Goal: Check status: Check status

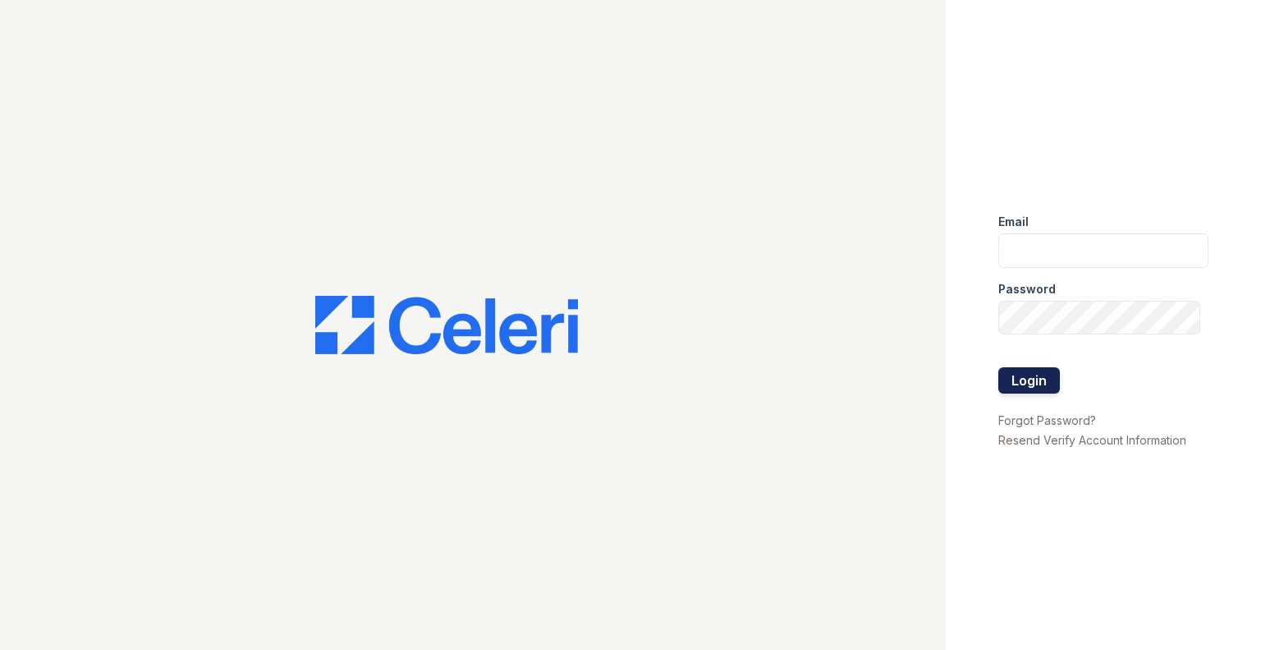
type input "[DOMAIN_NAME][EMAIL_ADDRESS][DOMAIN_NAME]"
click at [1038, 381] on button "Login" at bounding box center [1029, 380] width 62 height 26
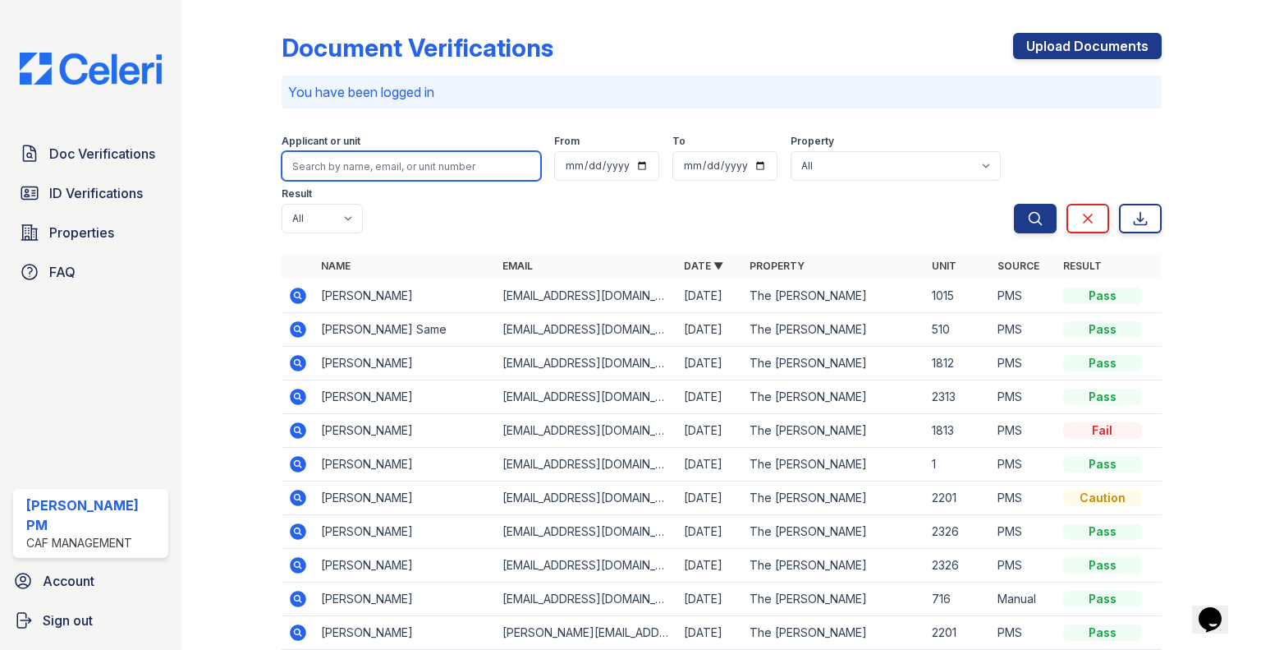
click at [394, 160] on input "search" at bounding box center [411, 166] width 259 height 30
type input "[PERSON_NAME]"
click at [1014, 204] on button "Search" at bounding box center [1035, 219] width 43 height 30
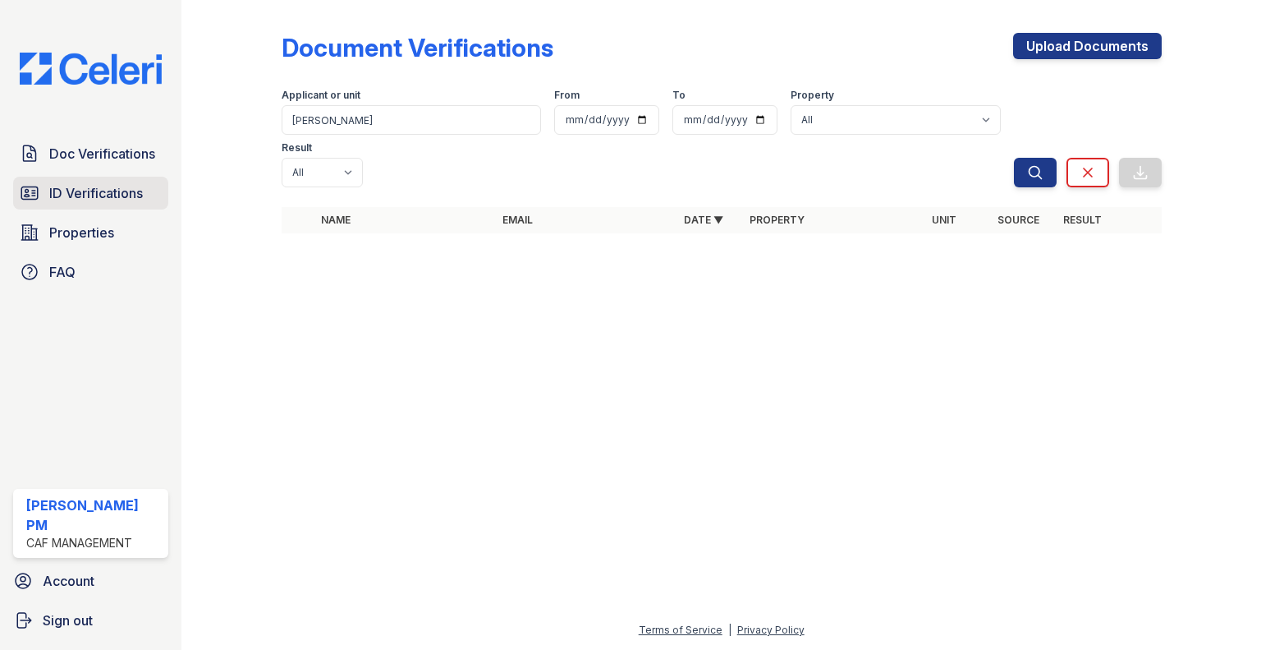
click at [74, 200] on span "ID Verifications" at bounding box center [96, 193] width 94 height 20
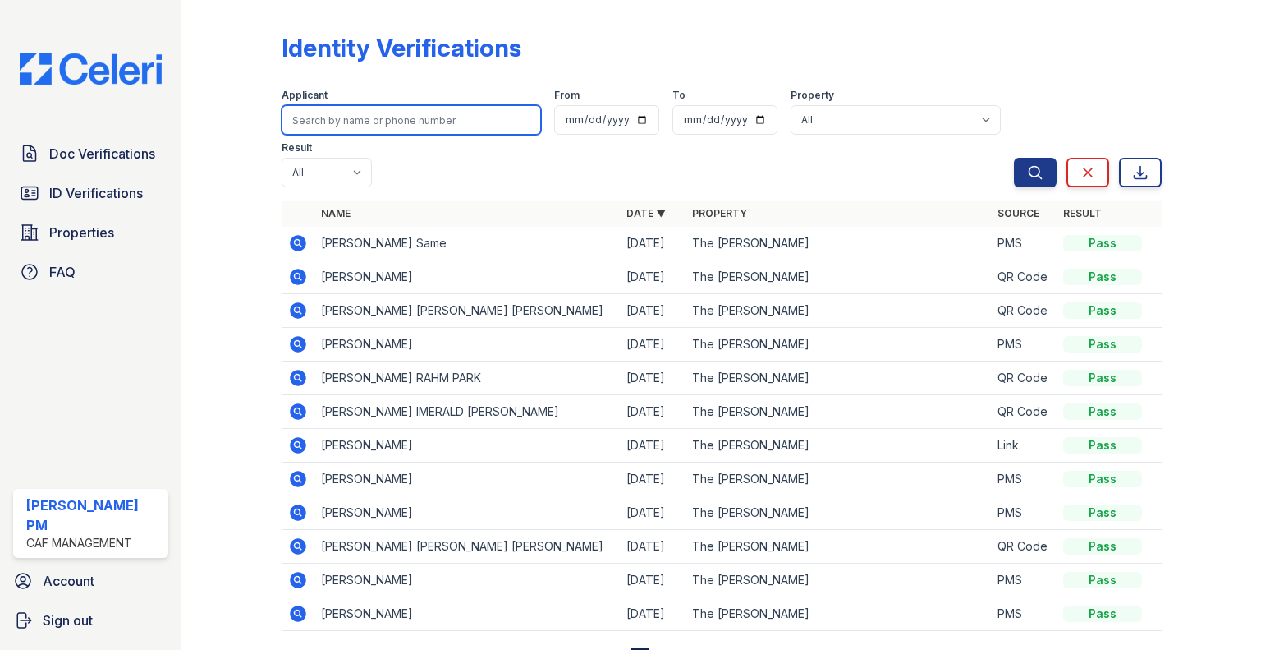
click at [360, 117] on input "search" at bounding box center [411, 120] width 259 height 30
type input "[PERSON_NAME]"
click at [1014, 158] on button "Search" at bounding box center [1035, 173] width 43 height 30
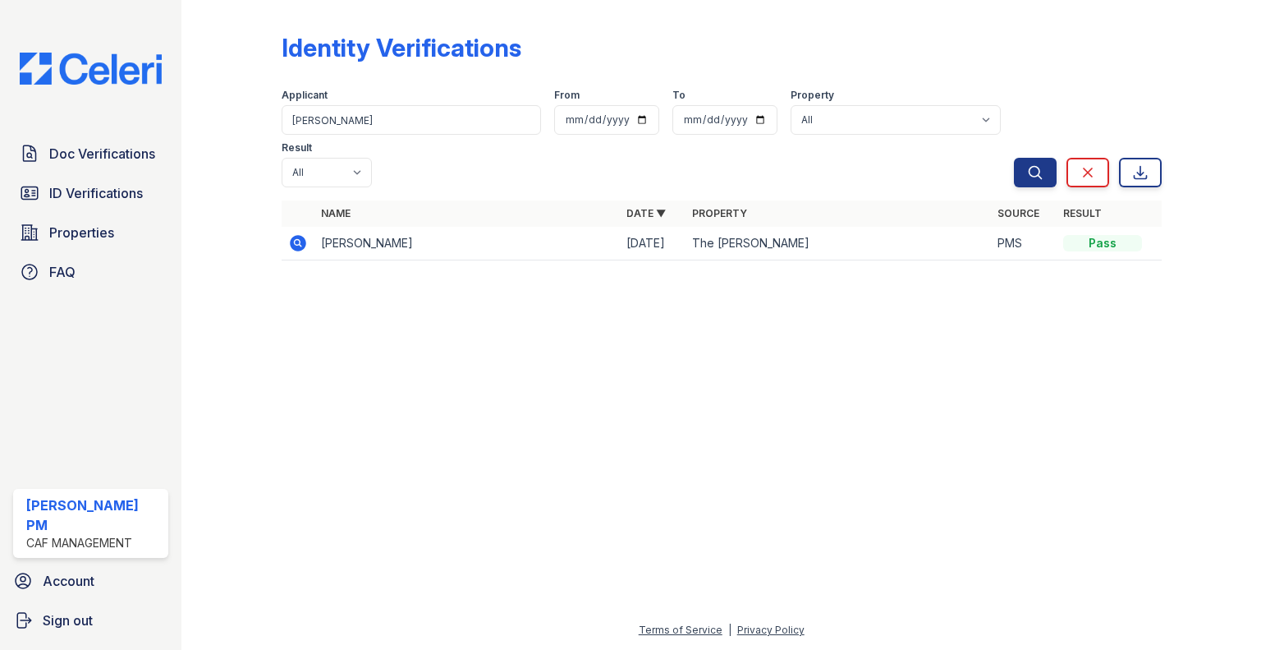
click at [296, 240] on icon at bounding box center [297, 242] width 4 height 4
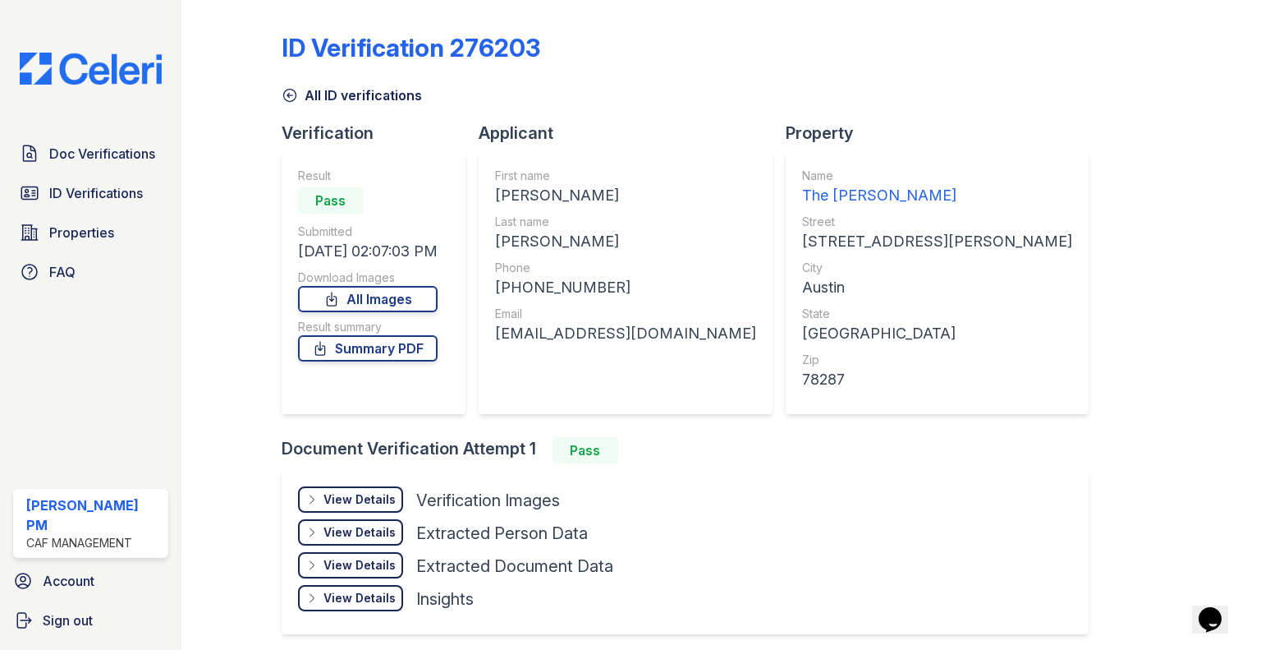
click at [342, 495] on div "View Details" at bounding box center [360, 499] width 72 height 16
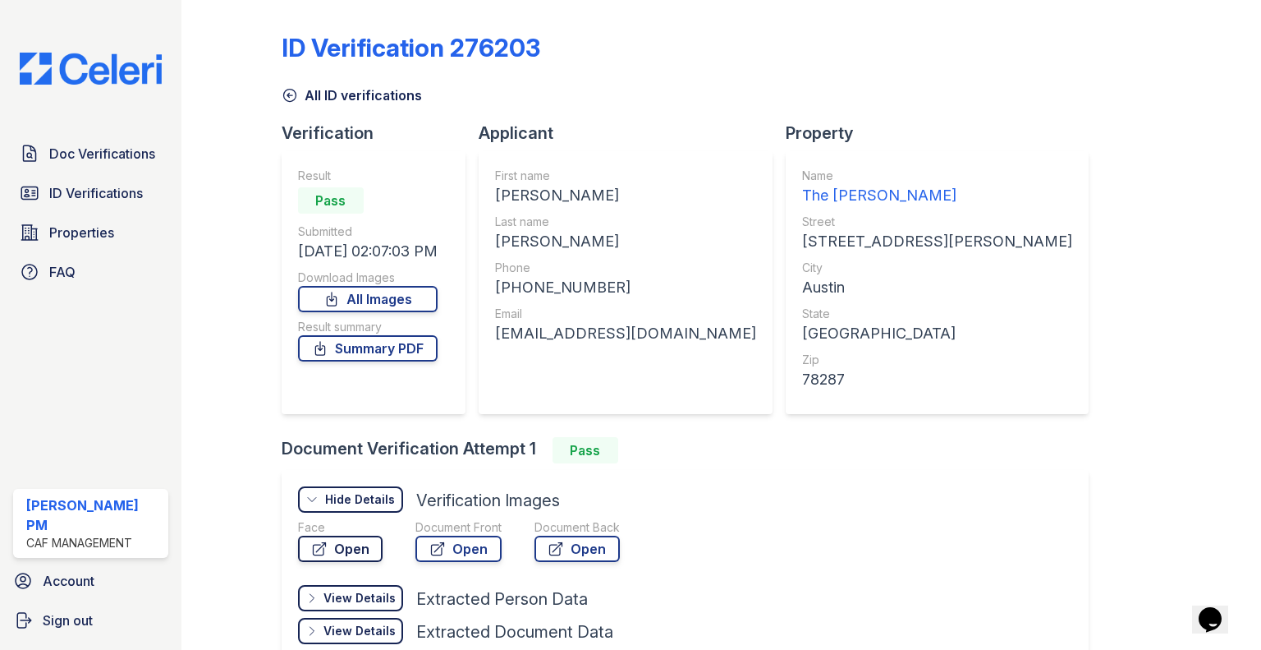
click at [345, 554] on link "Open" at bounding box center [340, 548] width 85 height 26
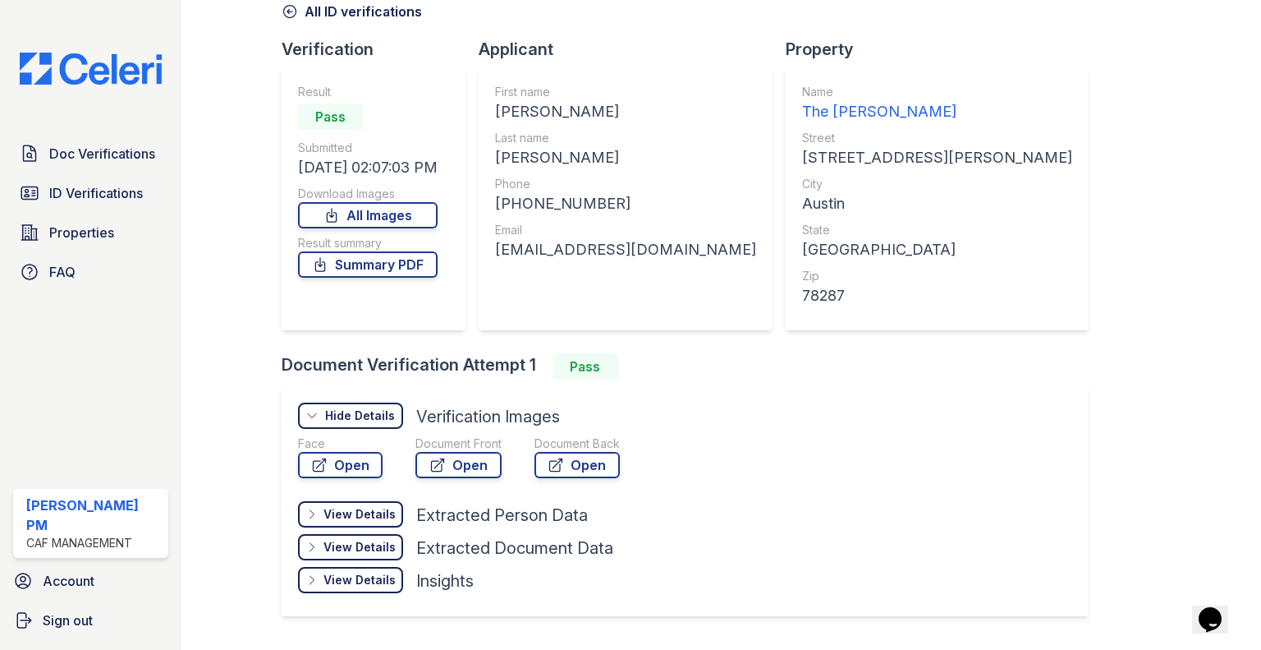
scroll to position [126, 0]
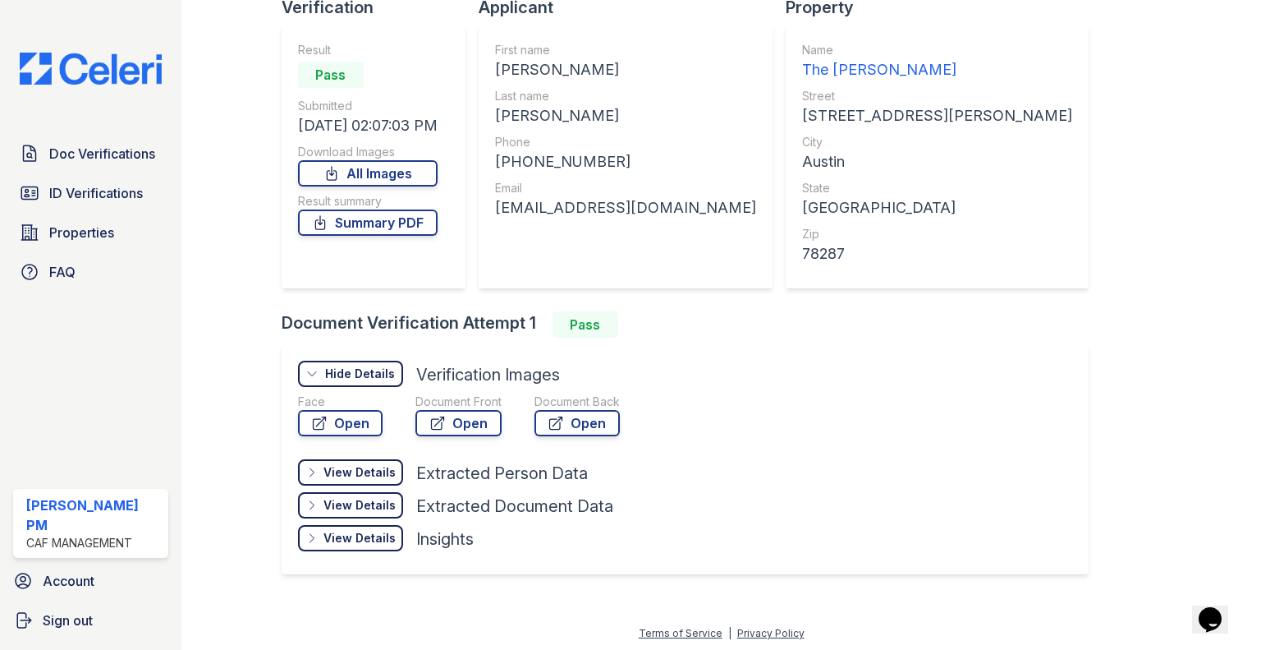
click at [344, 505] on div "View Details" at bounding box center [360, 505] width 72 height 16
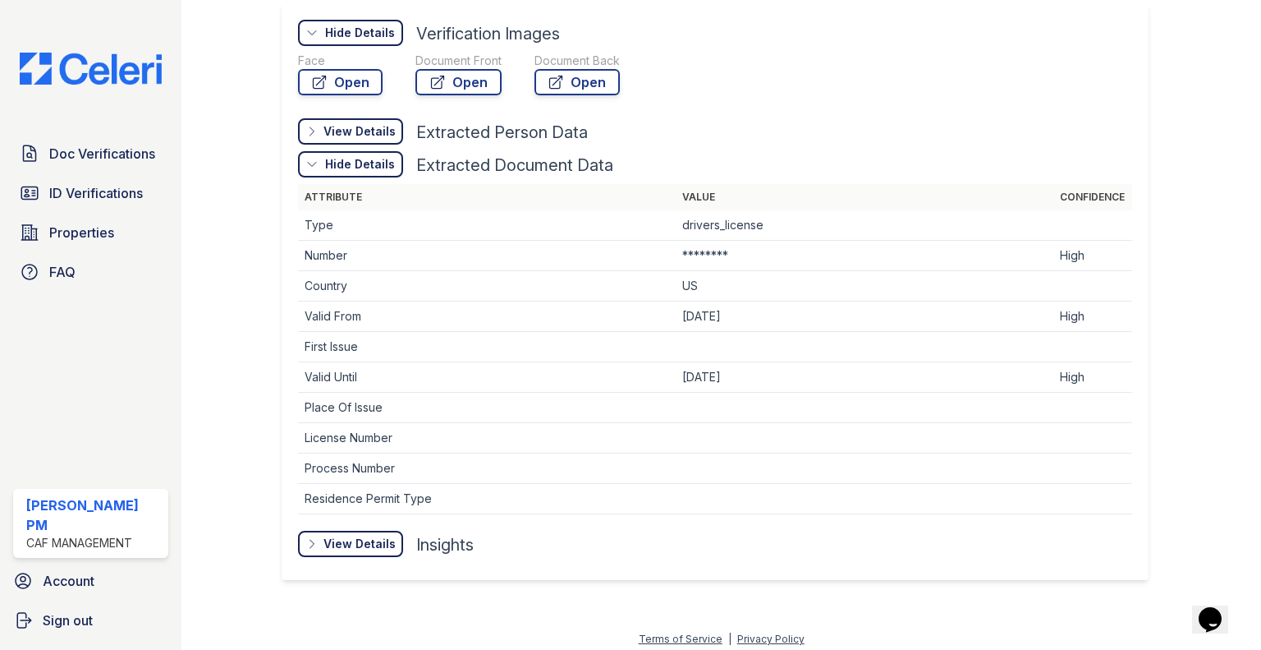
scroll to position [471, 0]
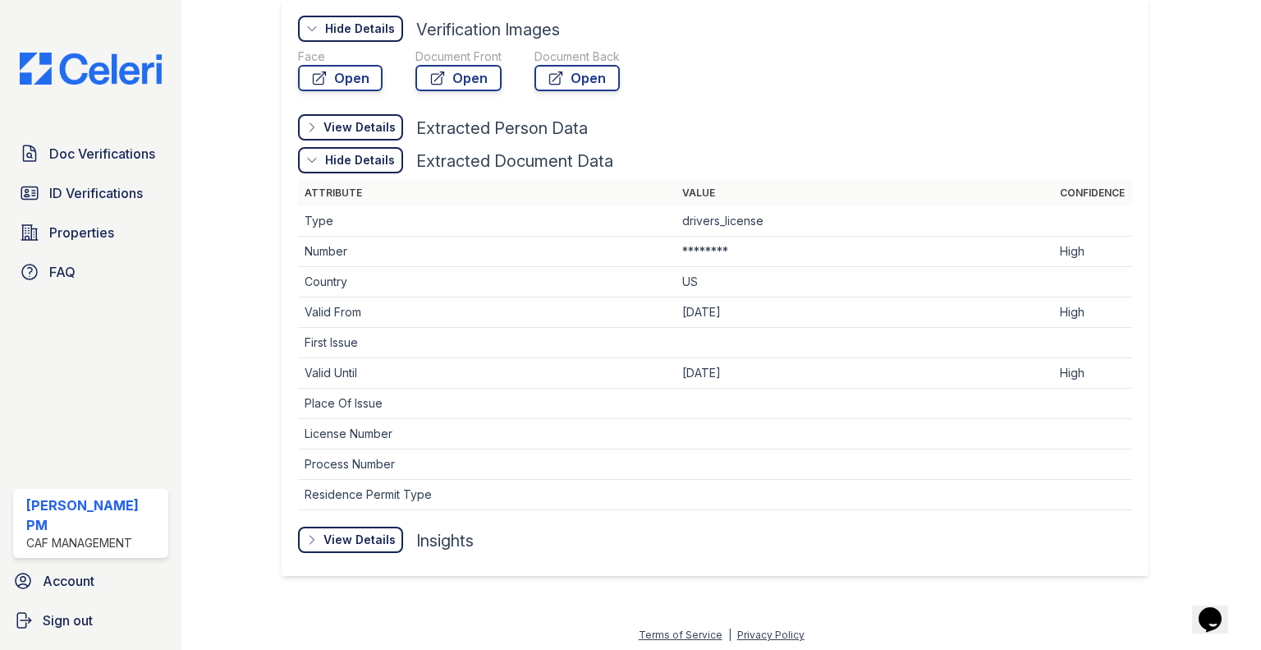
click at [0, 0] on div "View Details" at bounding box center [0, 0] width 0 height 0
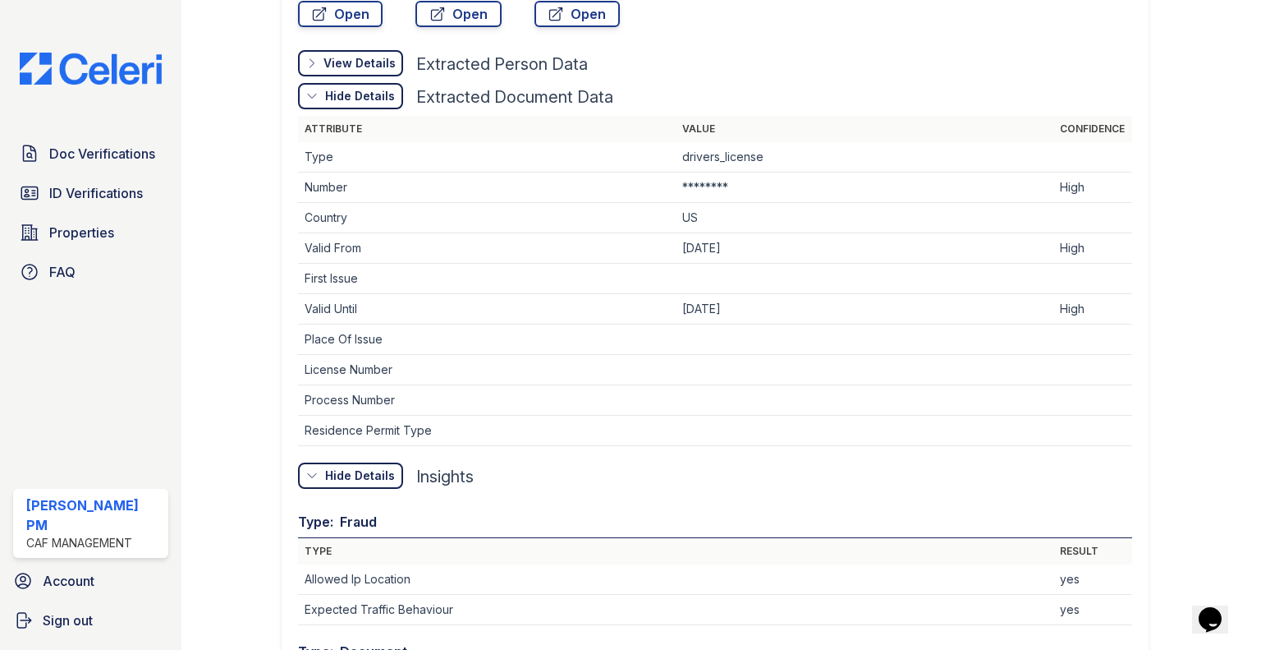
scroll to position [124, 0]
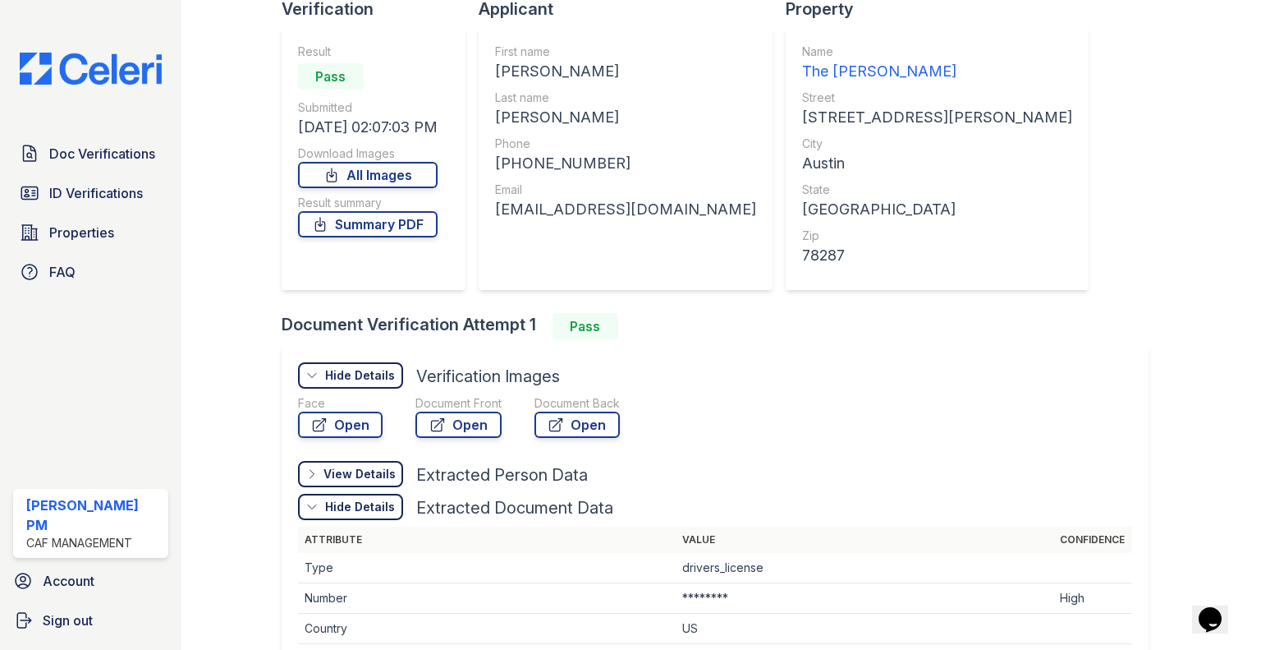
click at [312, 472] on icon at bounding box center [311, 473] width 13 height 13
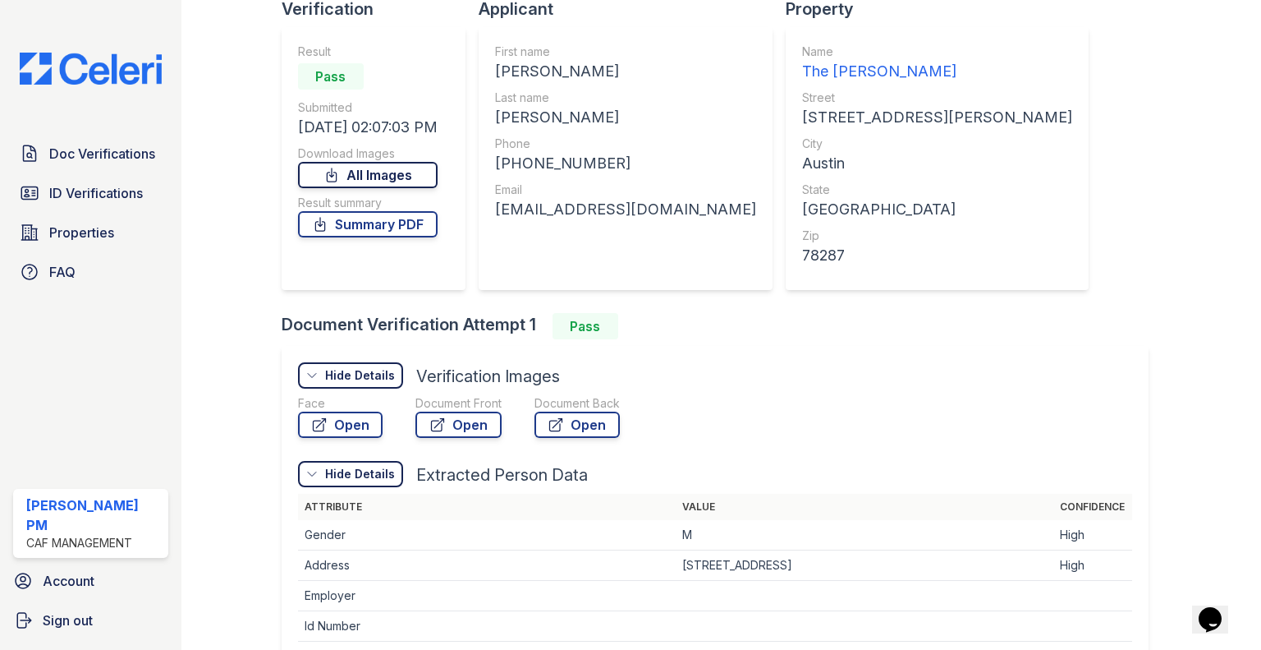
click at [386, 170] on link "All Images" at bounding box center [368, 175] width 140 height 26
click at [471, 425] on link "Open" at bounding box center [458, 424] width 86 height 26
